Goal: Check status: Check status

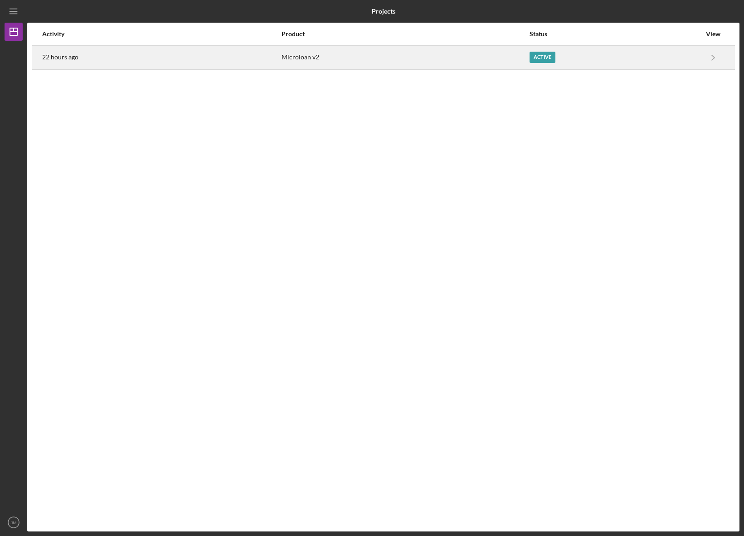
click at [475, 54] on div "Microloan v2" at bounding box center [405, 57] width 247 height 23
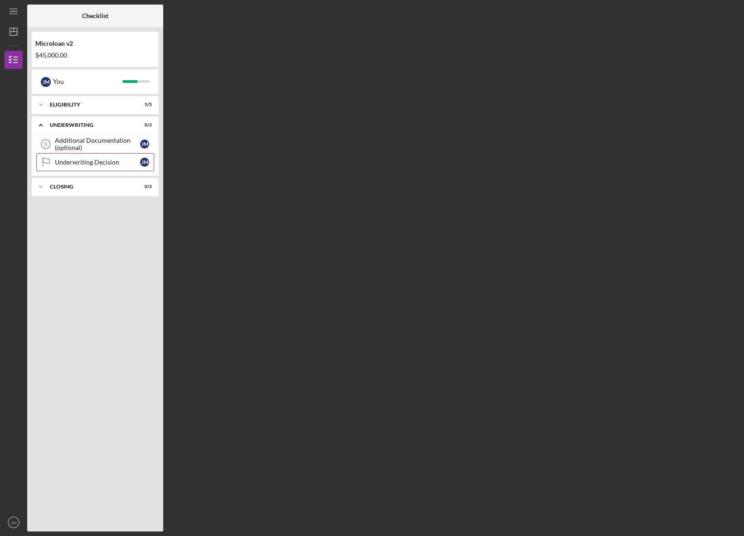
click at [108, 162] on div "Underwriting Decision" at bounding box center [97, 162] width 85 height 7
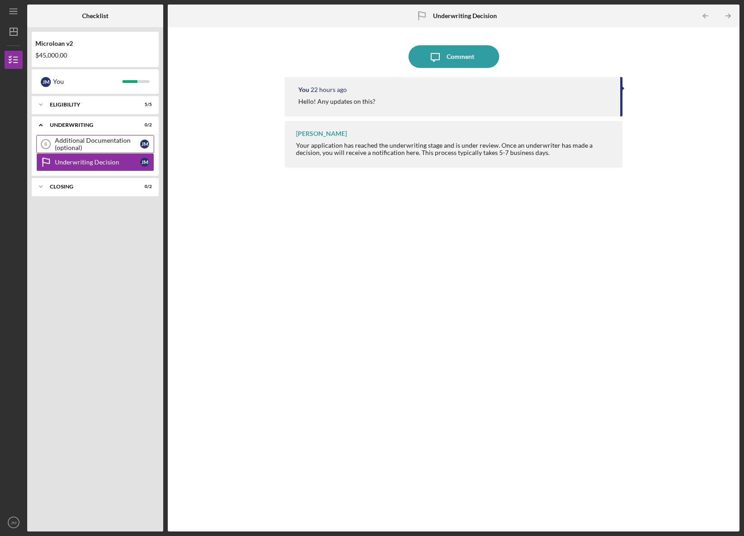
click at [110, 142] on div "Additional Documentation (optional)" at bounding box center [97, 144] width 85 height 15
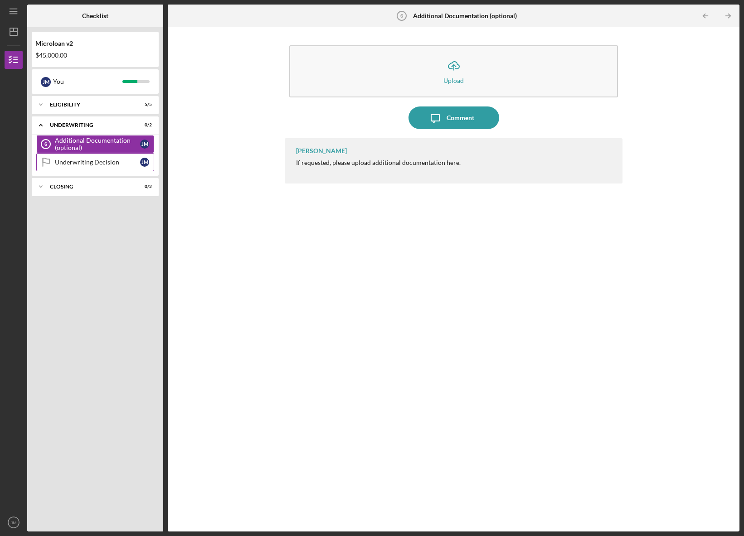
click at [104, 162] on div "Underwriting Decision" at bounding box center [97, 162] width 85 height 7
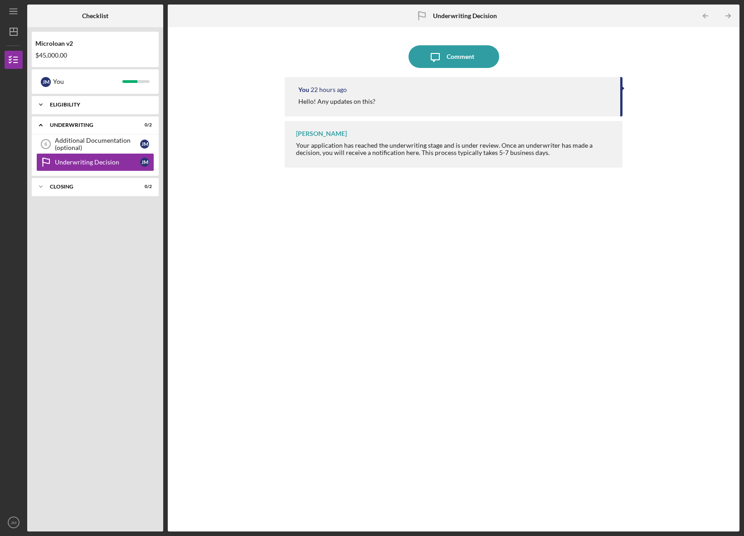
click at [102, 109] on div "Icon/Expander Eligibility 5 / 5" at bounding box center [95, 105] width 127 height 18
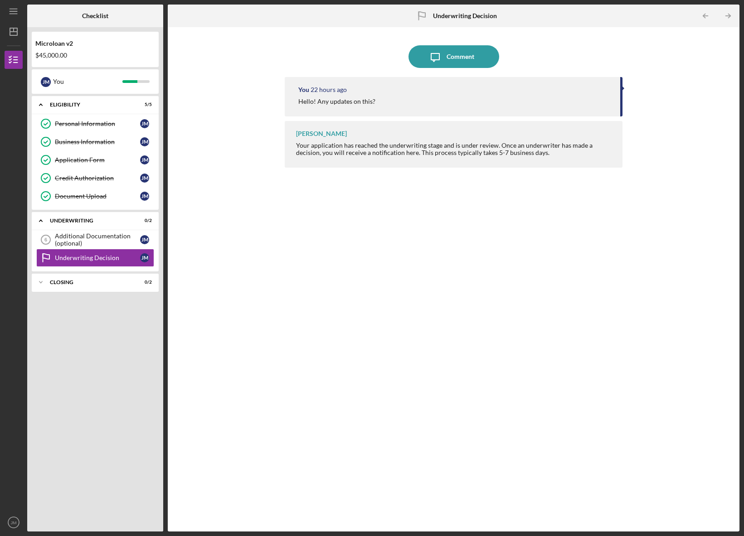
drag, startPoint x: 92, startPoint y: 200, endPoint x: 97, endPoint y: 210, distance: 11.0
click at [92, 200] on link "Document Upload Document Upload [PERSON_NAME]" at bounding box center [95, 196] width 118 height 18
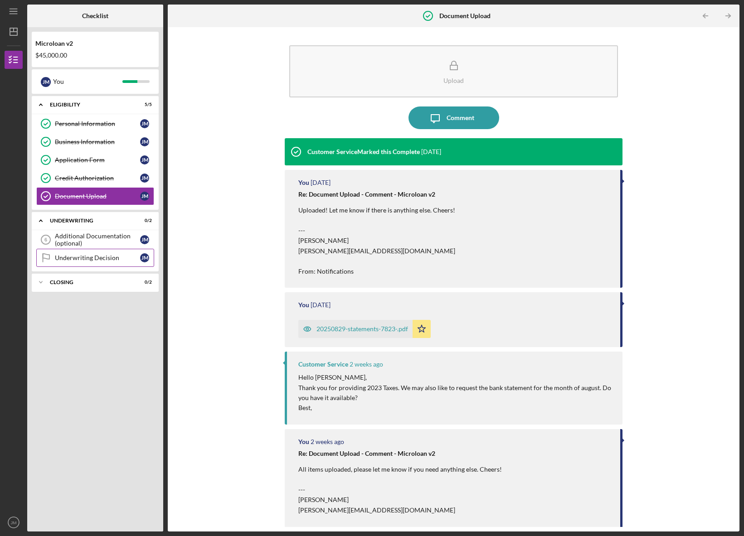
click at [102, 258] on div "Underwriting Decision" at bounding box center [97, 257] width 85 height 7
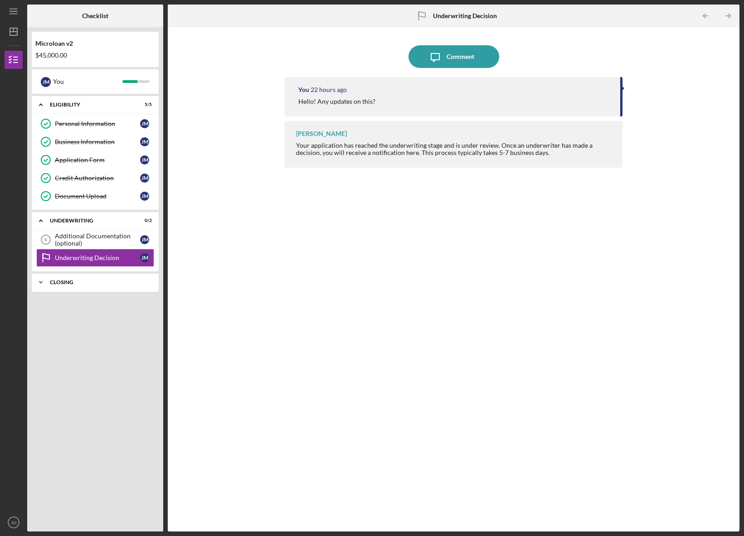
click at [97, 284] on div "Closing" at bounding box center [98, 282] width 97 height 5
click at [91, 302] on div "Cancelled Check" at bounding box center [97, 301] width 85 height 7
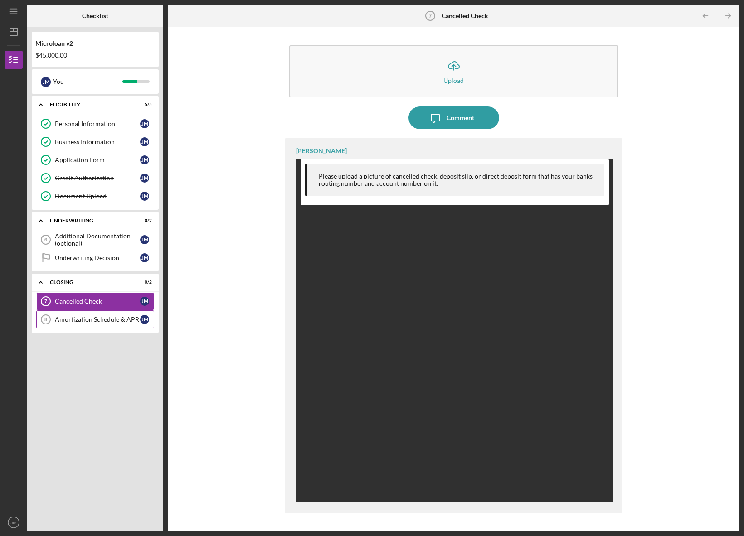
click at [93, 320] on div "Amortization Schedule & APR" at bounding box center [97, 319] width 85 height 7
